Goal: Use online tool/utility: Utilize a website feature to perform a specific function

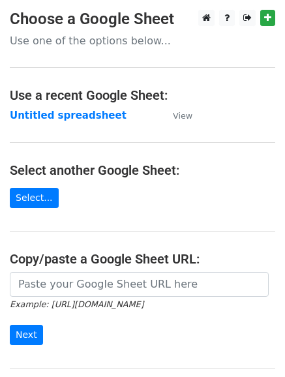
click at [88, 277] on input "url" at bounding box center [139, 284] width 259 height 25
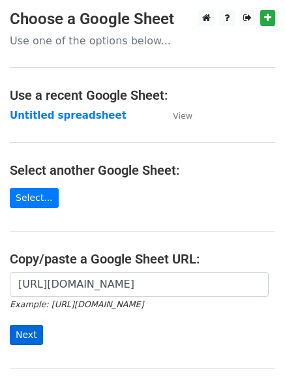
type input "[URL][DOMAIN_NAME]"
click at [33, 329] on input "Next" at bounding box center [26, 335] width 33 height 20
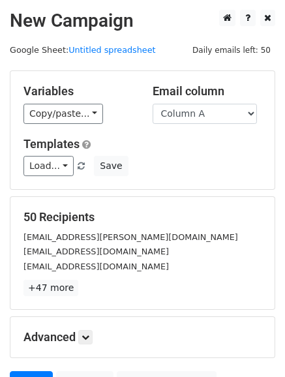
scroll to position [60, 0]
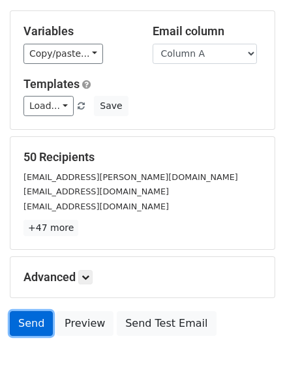
click at [29, 319] on link "Send" at bounding box center [31, 323] width 43 height 25
